Goal: Transaction & Acquisition: Purchase product/service

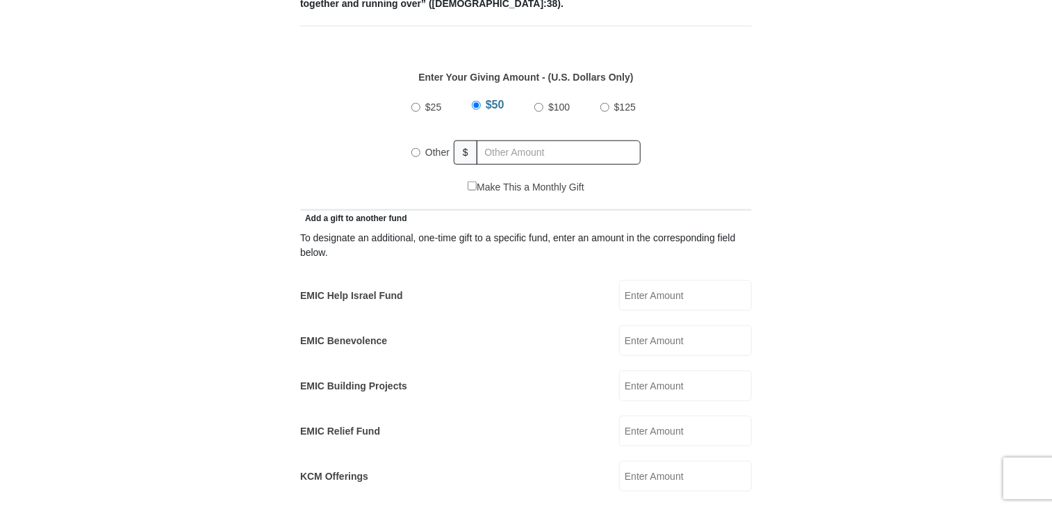
scroll to position [695, 0]
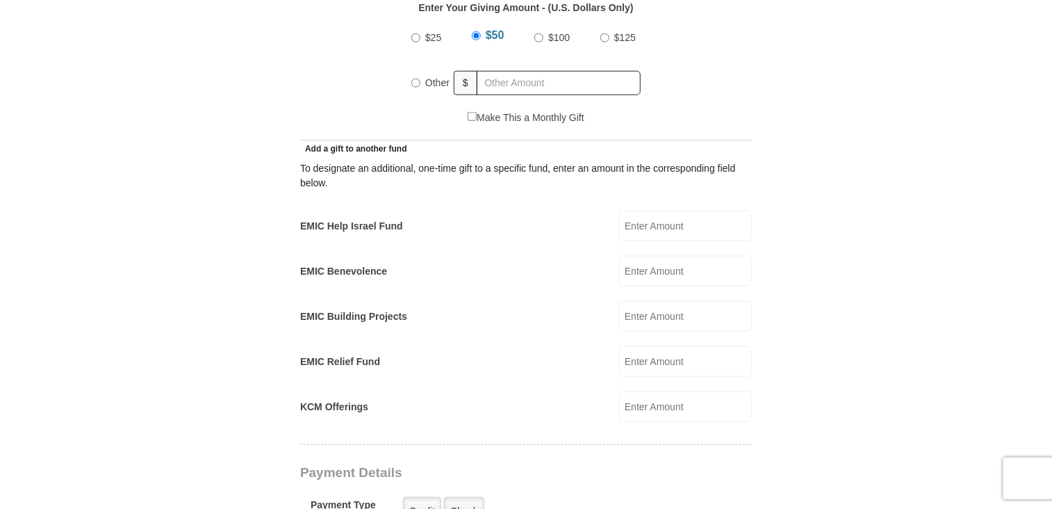
click at [412, 79] on input "Other" at bounding box center [416, 83] width 9 height 9
radio input "true"
click at [478, 33] on input "$50" at bounding box center [477, 37] width 9 height 9
radio input "true"
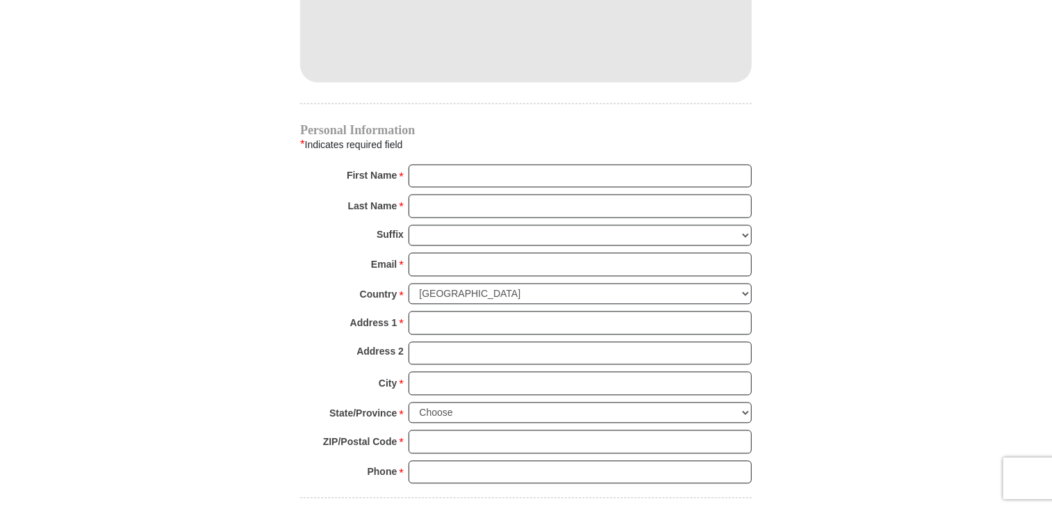
scroll to position [1321, 0]
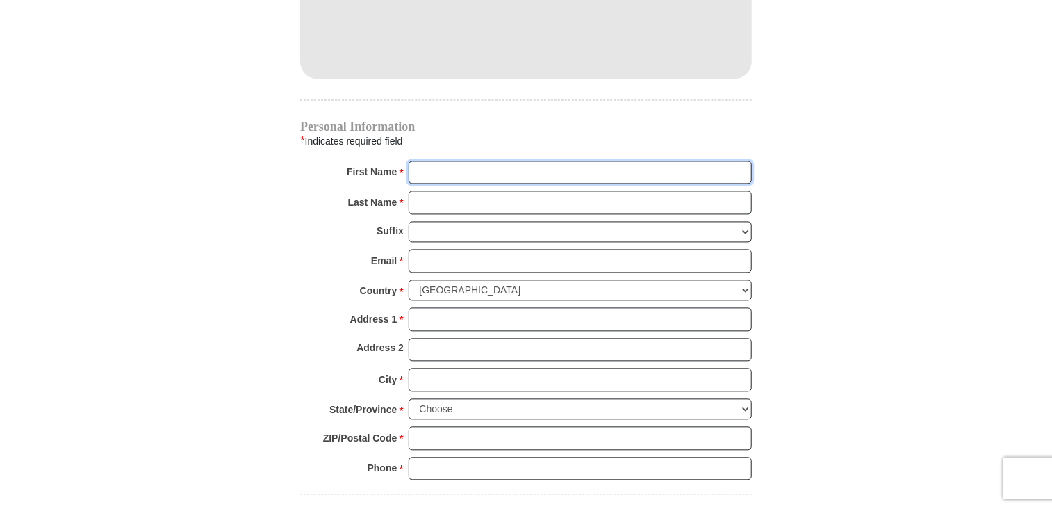
click at [425, 161] on input "First Name *" at bounding box center [580, 173] width 343 height 24
type input "[PERSON_NAME]"
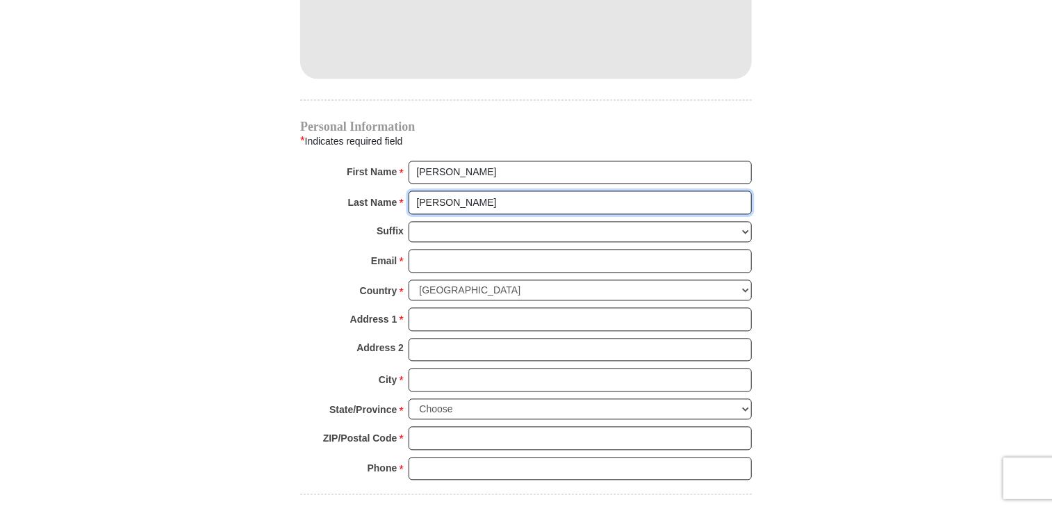
type input "[PERSON_NAME]"
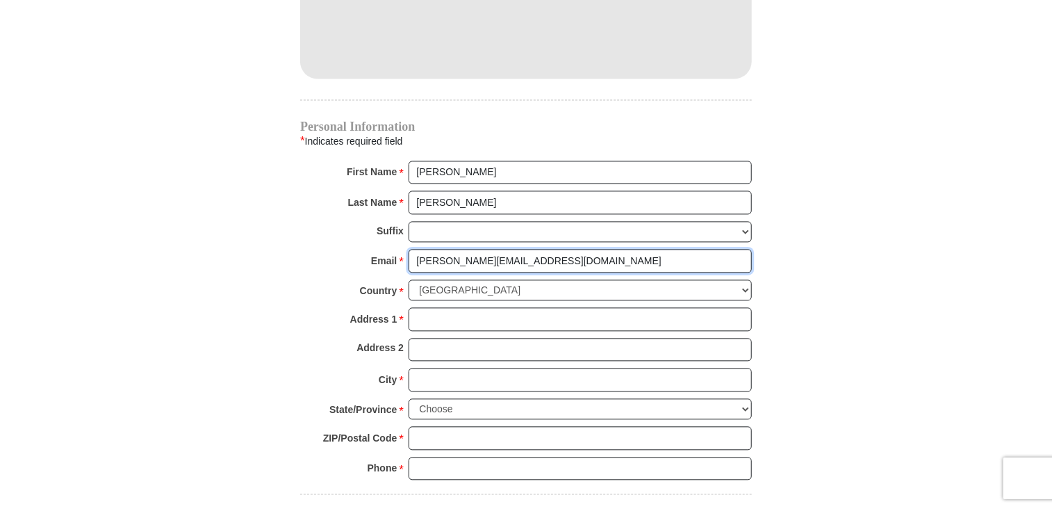
type input "[PERSON_NAME][EMAIL_ADDRESS][DOMAIN_NAME]"
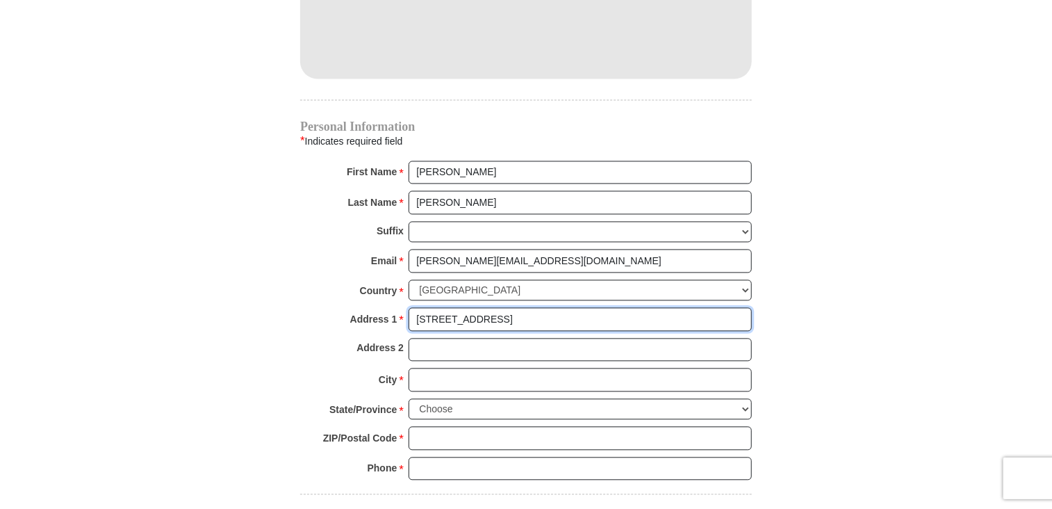
type input "[STREET_ADDRESS]"
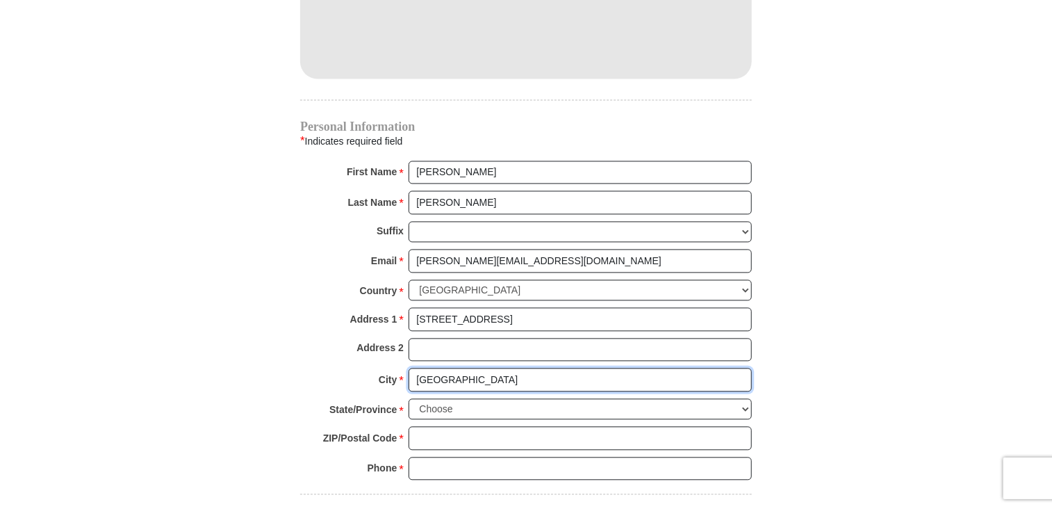
type input "[GEOGRAPHIC_DATA]"
select select "MI"
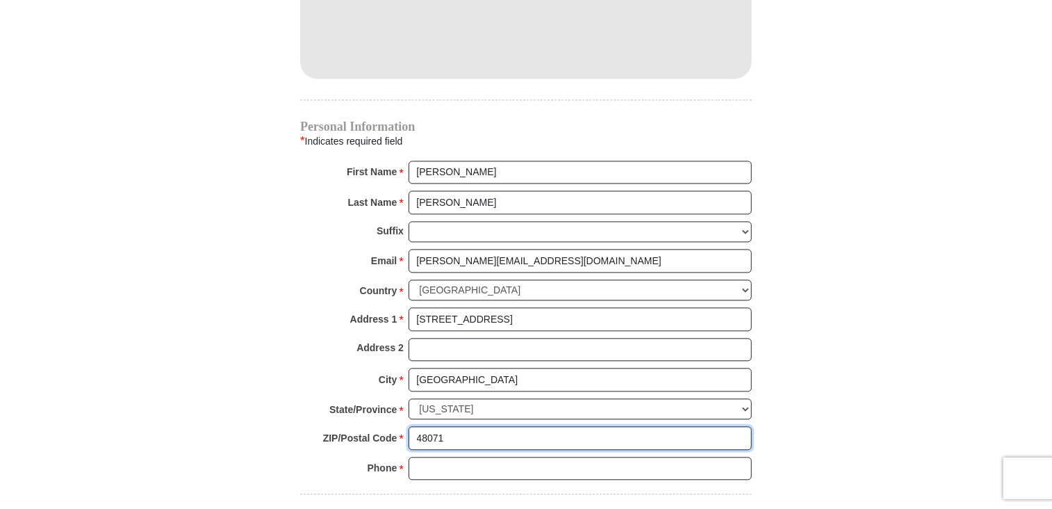
type input "48071"
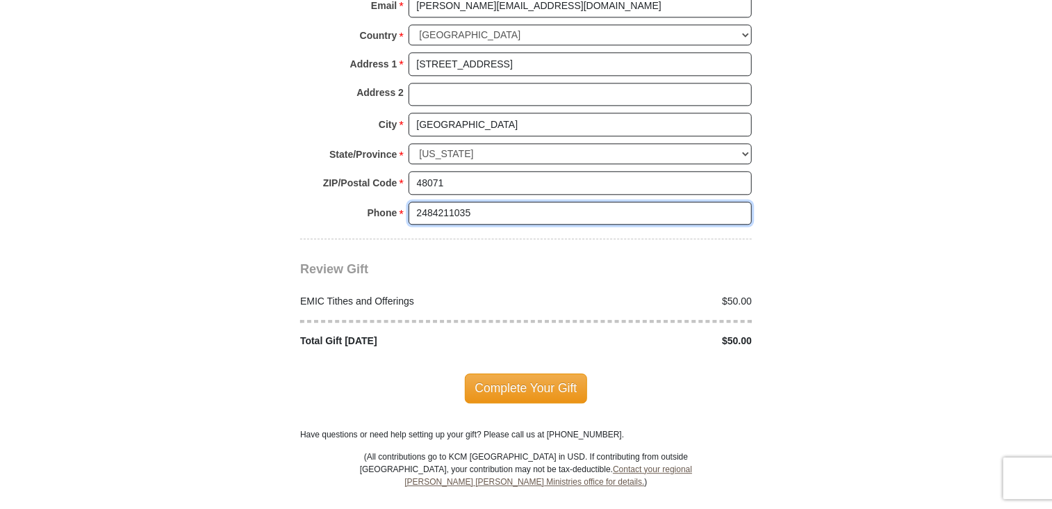
scroll to position [1599, 0]
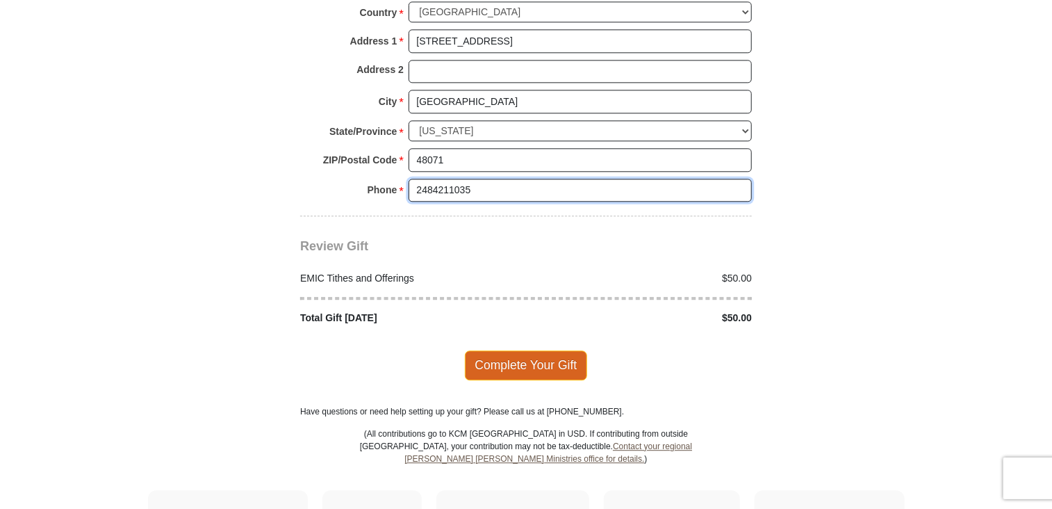
type input "2484211035"
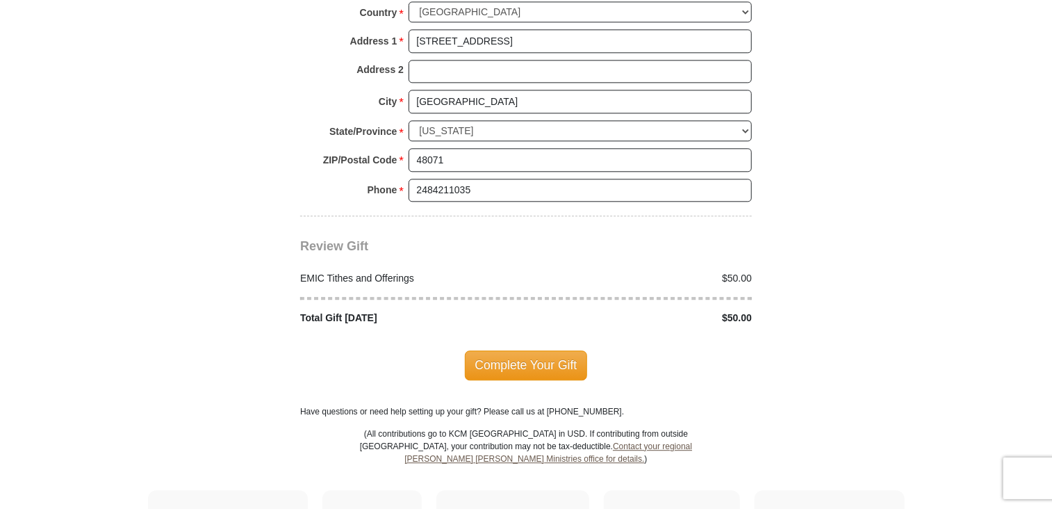
click at [526, 350] on span "Complete Your Gift" at bounding box center [526, 364] width 123 height 29
